Goal: Check status: Check status

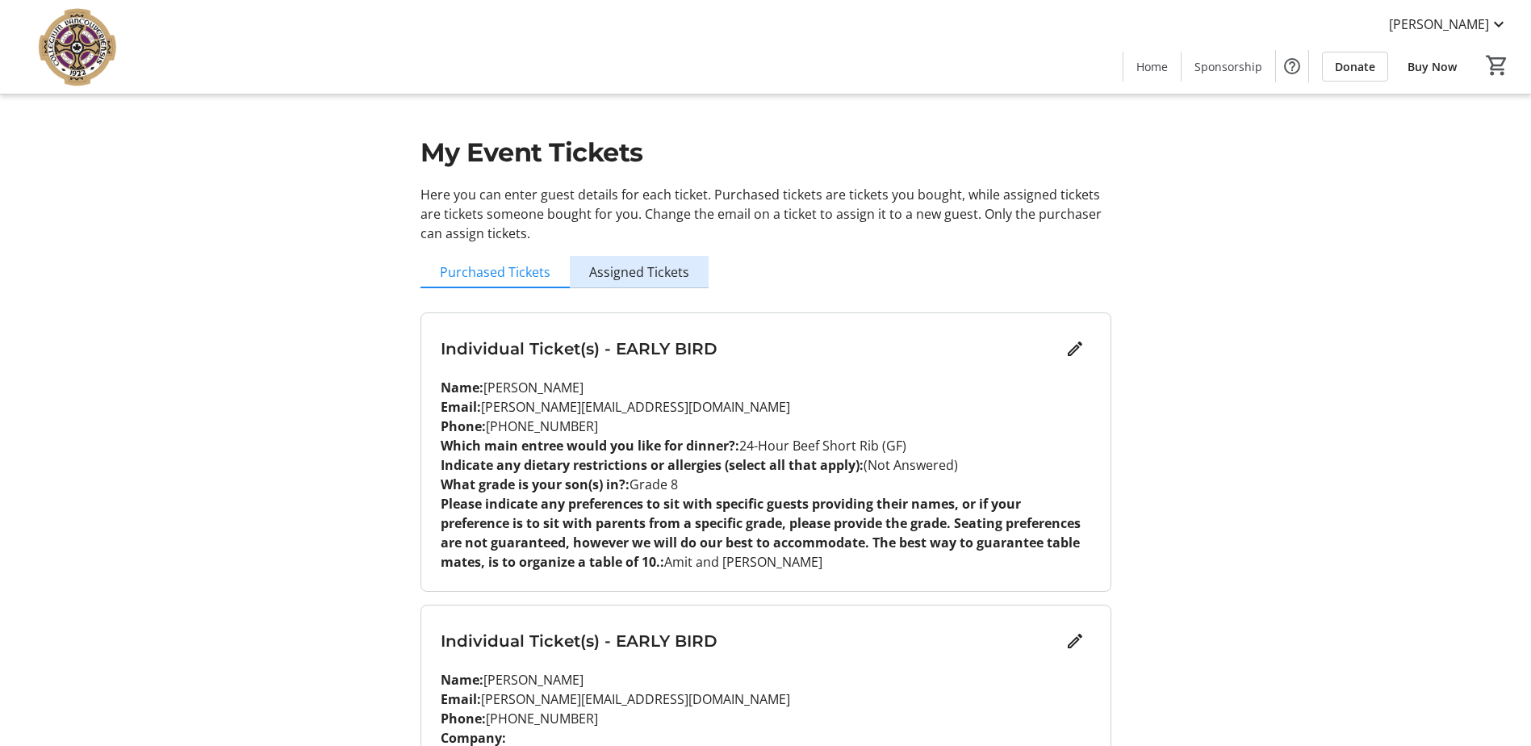
click at [649, 268] on span "Assigned Tickets" at bounding box center [639, 272] width 100 height 13
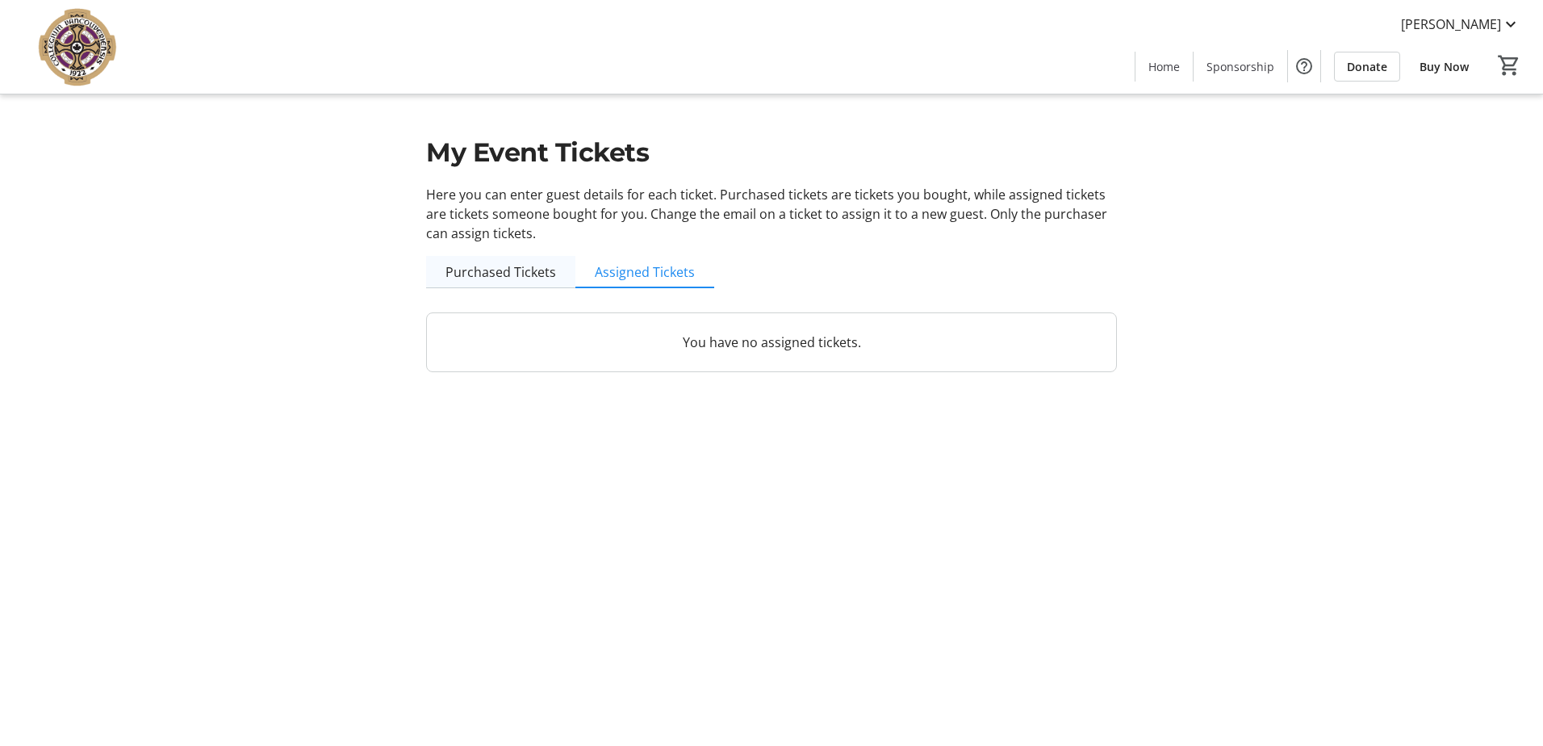
click at [515, 266] on span "Purchased Tickets" at bounding box center [501, 272] width 111 height 13
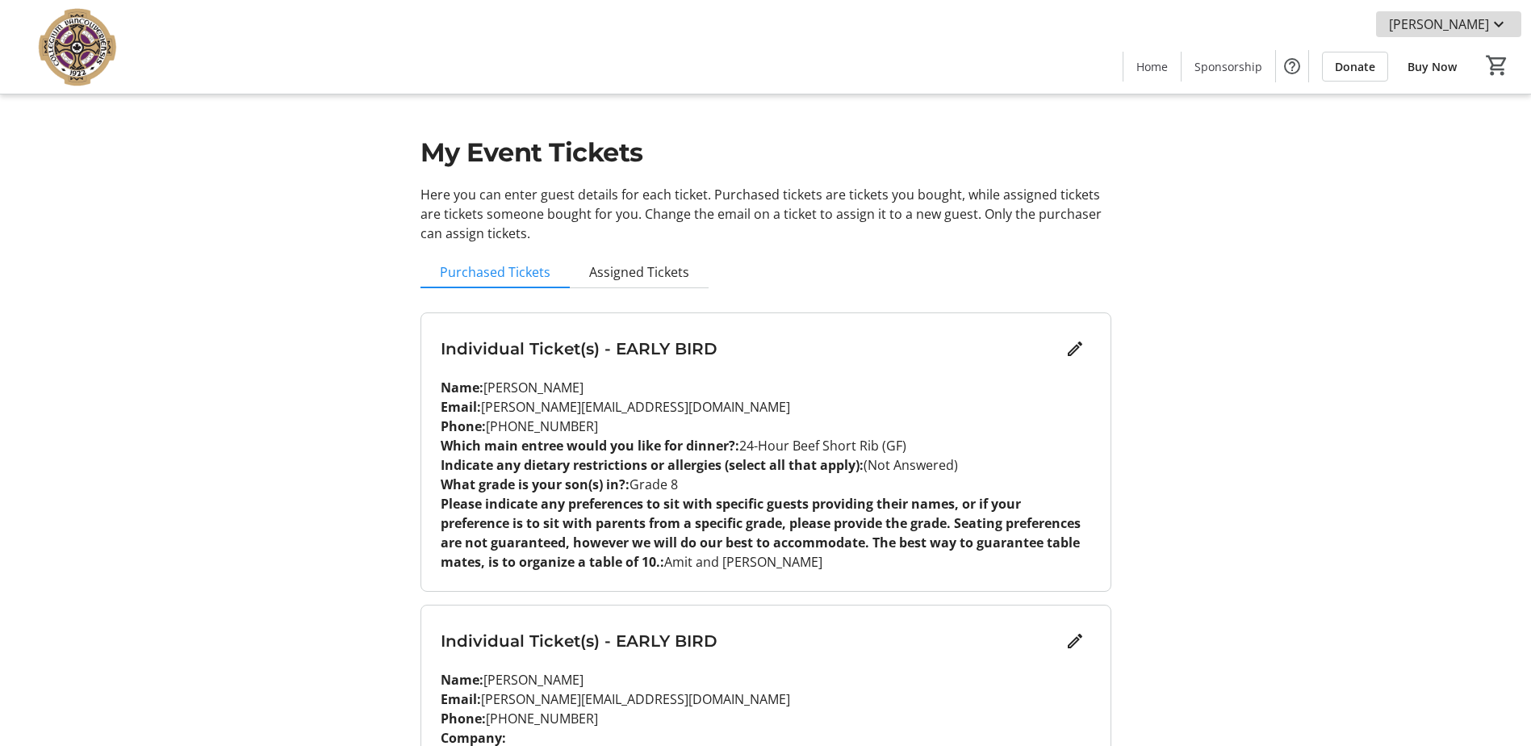
click at [1489, 21] on mat-icon at bounding box center [1498, 24] width 19 height 19
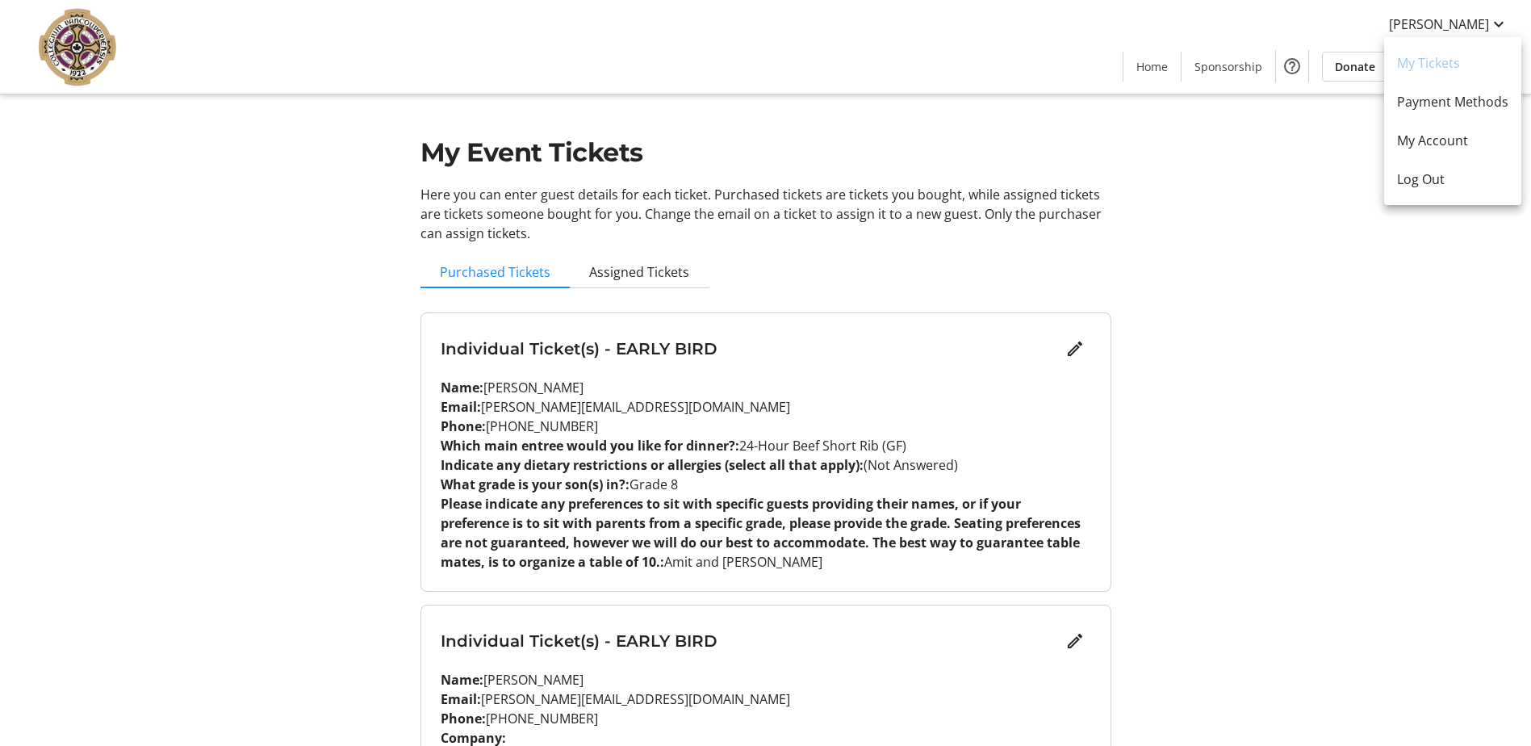
click at [1299, 204] on div at bounding box center [765, 373] width 1531 height 746
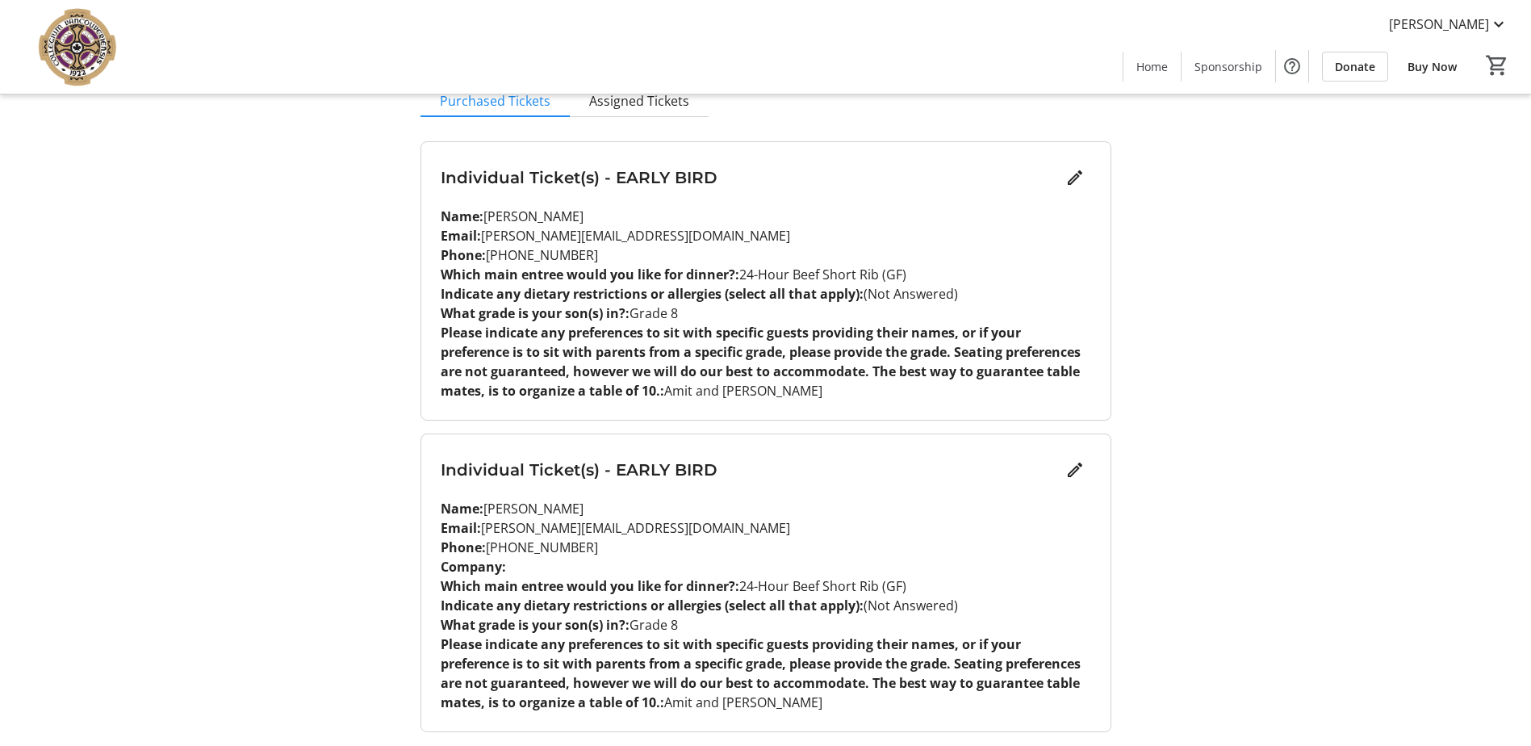
scroll to position [222, 0]
